Goal: Transaction & Acquisition: Book appointment/travel/reservation

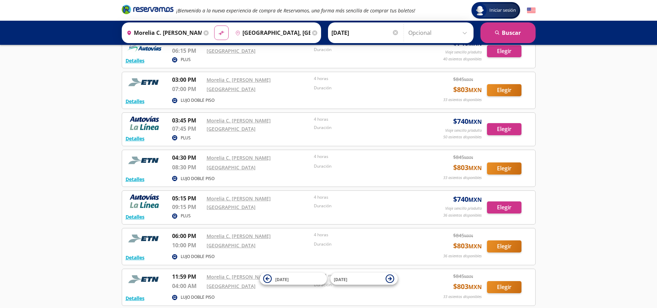
scroll to position [695, 0]
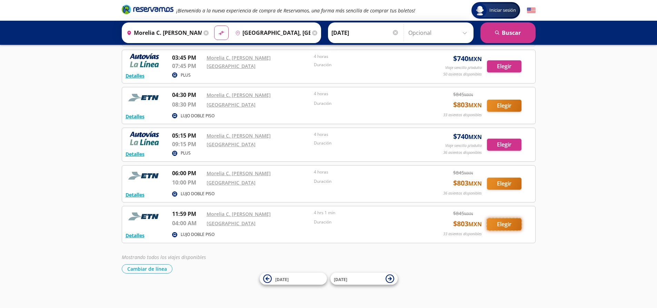
click at [496, 224] on button "Elegir" at bounding box center [504, 224] width 34 height 12
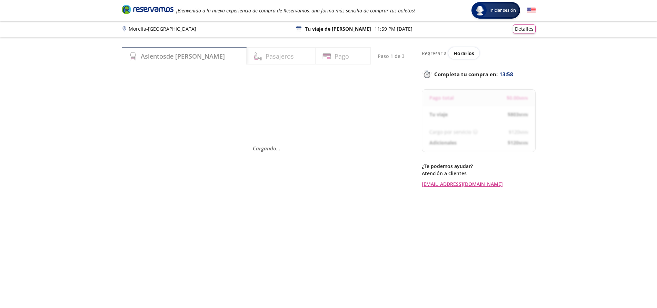
click at [271, 57] on div "Pasajeros" at bounding box center [281, 55] width 69 height 17
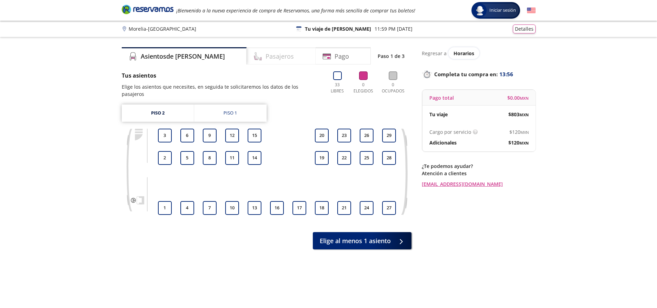
click at [265, 60] on h4 "Pasajeros" at bounding box center [279, 56] width 28 height 9
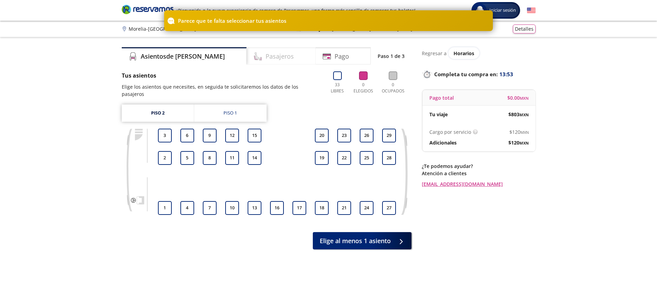
click at [265, 56] on h4 "Pasajeros" at bounding box center [279, 56] width 28 height 9
click at [168, 151] on button "2" at bounding box center [165, 158] width 14 height 14
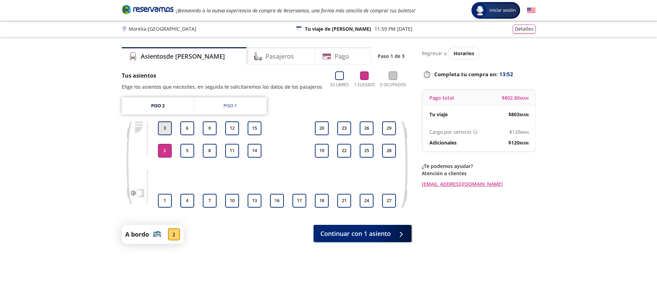
click at [166, 131] on button "3" at bounding box center [165, 128] width 14 height 14
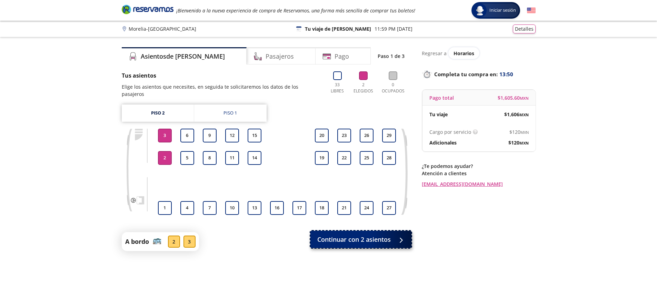
click at [381, 235] on span "Continuar con 2 asientos" at bounding box center [353, 239] width 73 height 9
